Goal: Check status: Check status

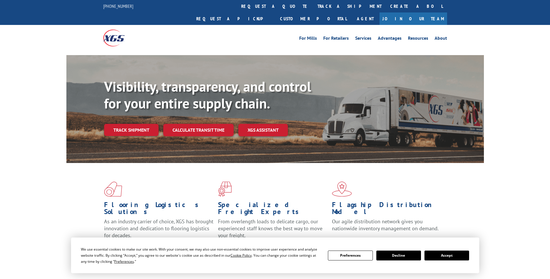
click at [139, 124] on link "Track shipment" at bounding box center [131, 130] width 55 height 12
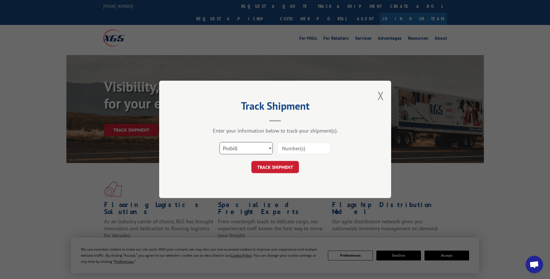
click at [269, 149] on select "Select category... Probill BOL PO" at bounding box center [246, 148] width 53 height 12
select select "bol"
click at [220, 142] on select "Select category... Probill BOL PO" at bounding box center [246, 148] width 53 height 12
click at [284, 149] on input at bounding box center [303, 148] width 53 height 12
type input "54402800"
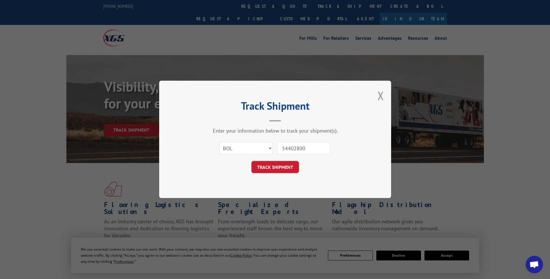
click button "TRACK SHIPMENT" at bounding box center [276, 167] width 48 height 12
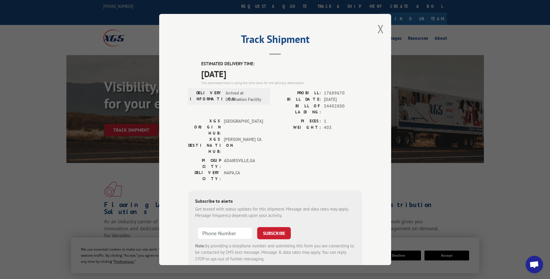
click at [378, 30] on button "Close modal" at bounding box center [381, 28] width 6 height 15
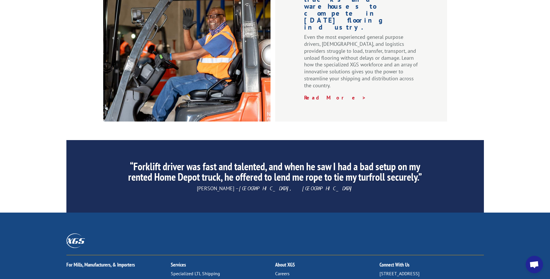
scroll to position [869, 0]
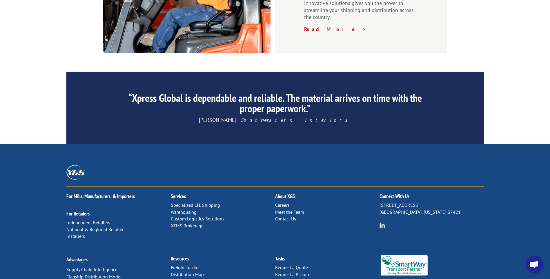
click at [187, 272] on link "Distribution Map" at bounding box center [187, 275] width 33 height 6
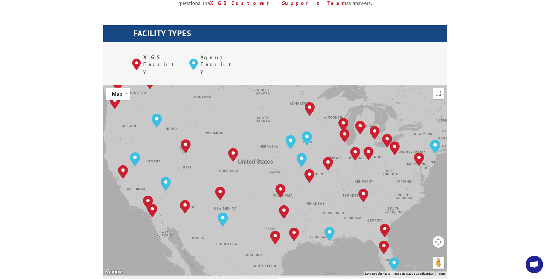
scroll to position [203, 0]
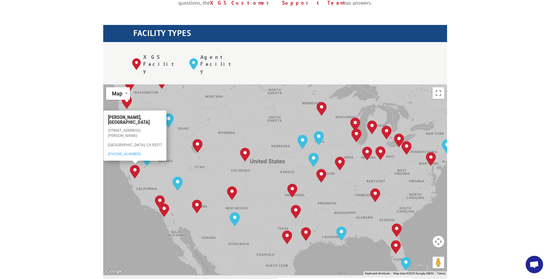
click at [132, 162] on img "Tracy, CA" at bounding box center [135, 171] width 15 height 19
